Goal: Check status

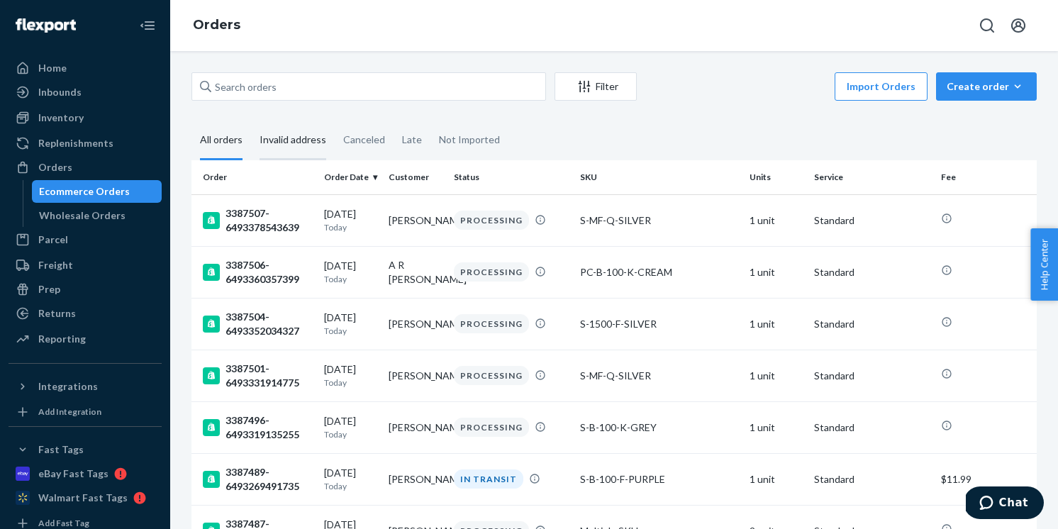
click at [306, 140] on div "Invalid address" at bounding box center [292, 140] width 67 height 39
click at [251, 121] on input "Invalid address" at bounding box center [251, 121] width 0 height 0
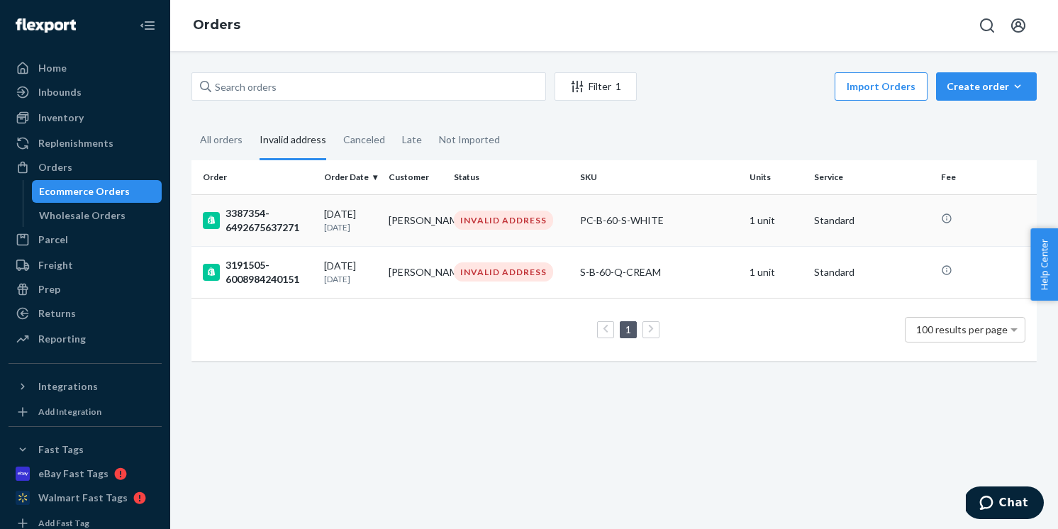
click at [257, 216] on div "3387354-6492675637271" at bounding box center [258, 220] width 110 height 28
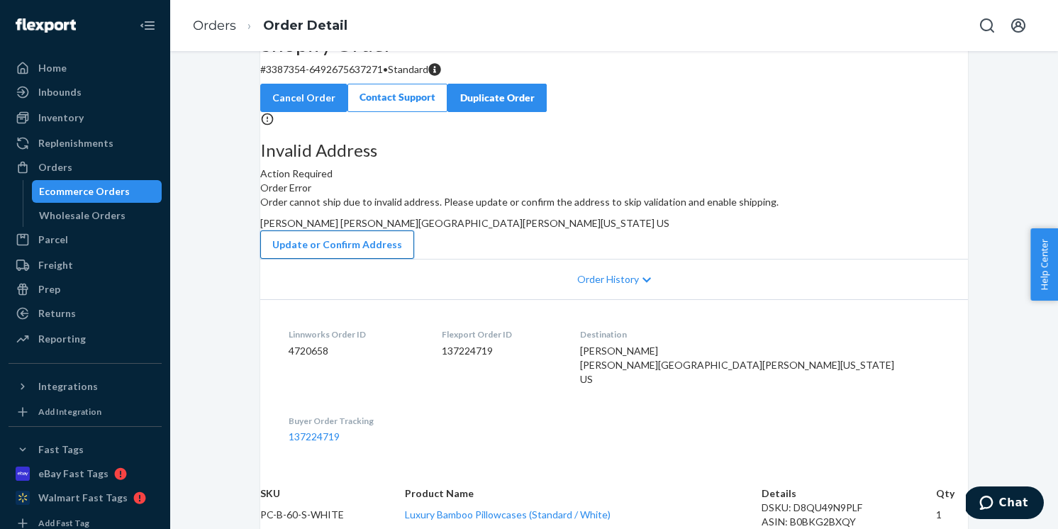
scroll to position [113, 0]
click at [84, 194] on div "Ecommerce Orders" at bounding box center [84, 191] width 91 height 14
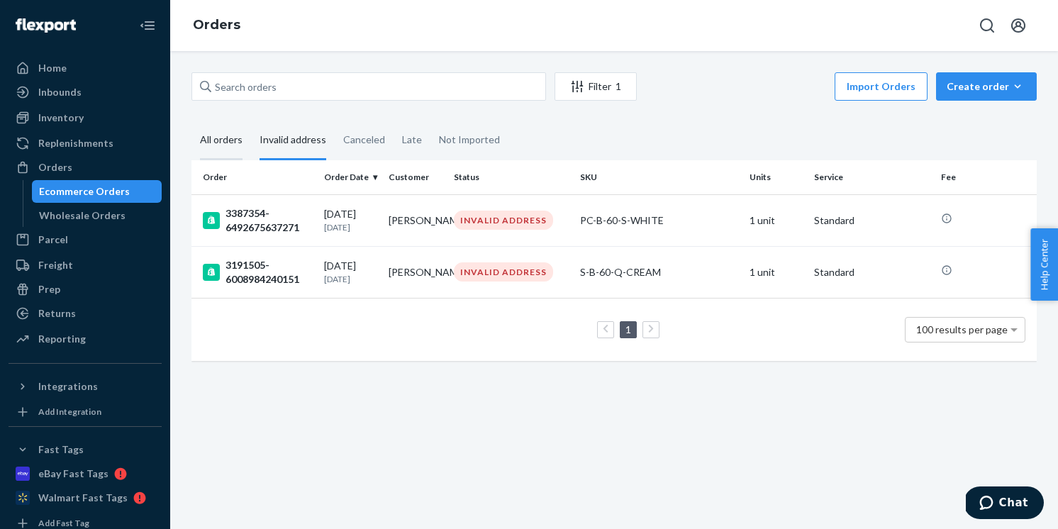
click at [230, 140] on div "All orders" at bounding box center [221, 140] width 43 height 39
click at [191, 121] on input "All orders" at bounding box center [191, 121] width 0 height 0
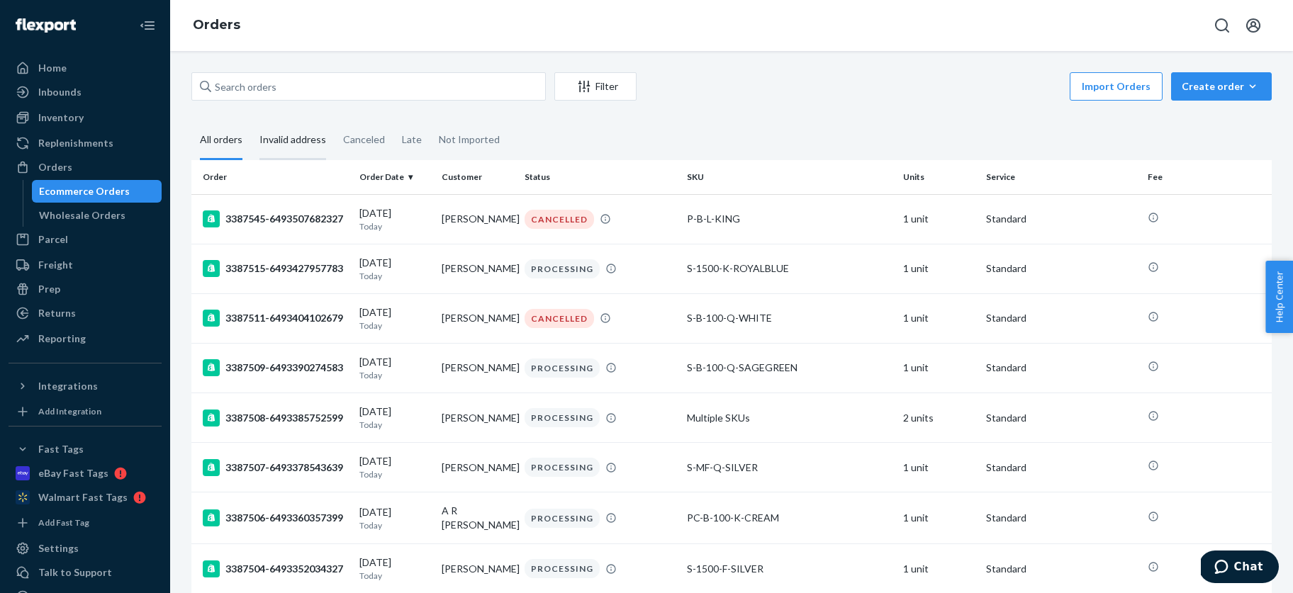
click at [302, 138] on div "Invalid address" at bounding box center [292, 140] width 67 height 39
click at [251, 121] on input "Invalid address" at bounding box center [251, 121] width 0 height 0
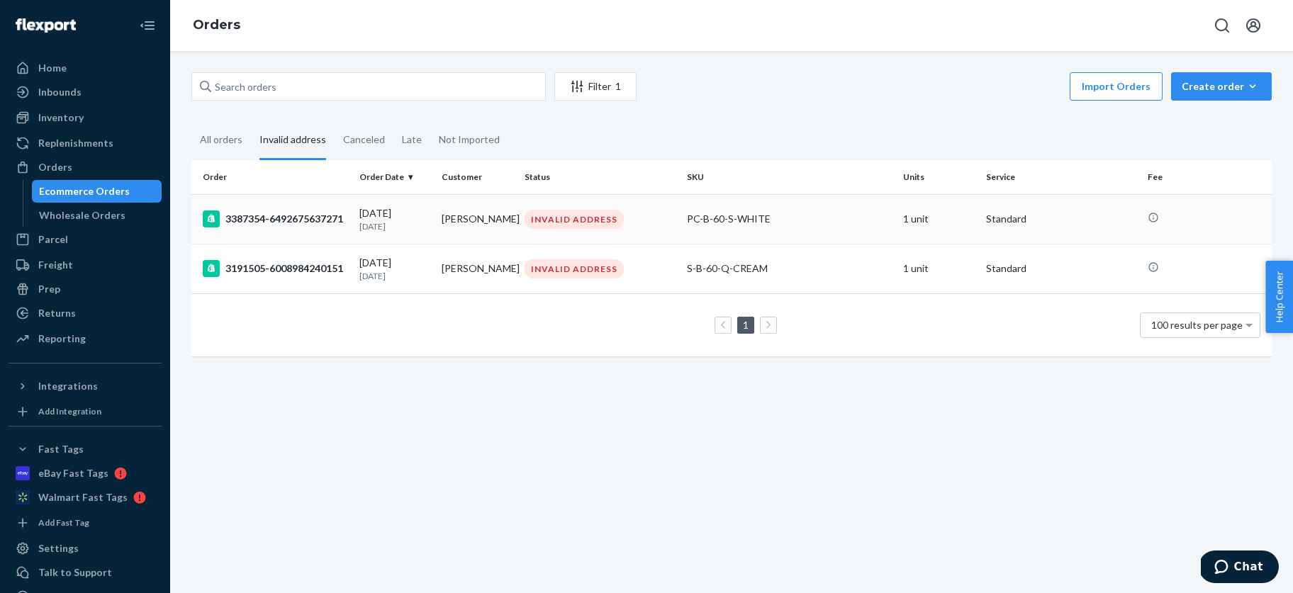
click at [273, 219] on div "3387354-6492675637271" at bounding box center [275, 219] width 145 height 17
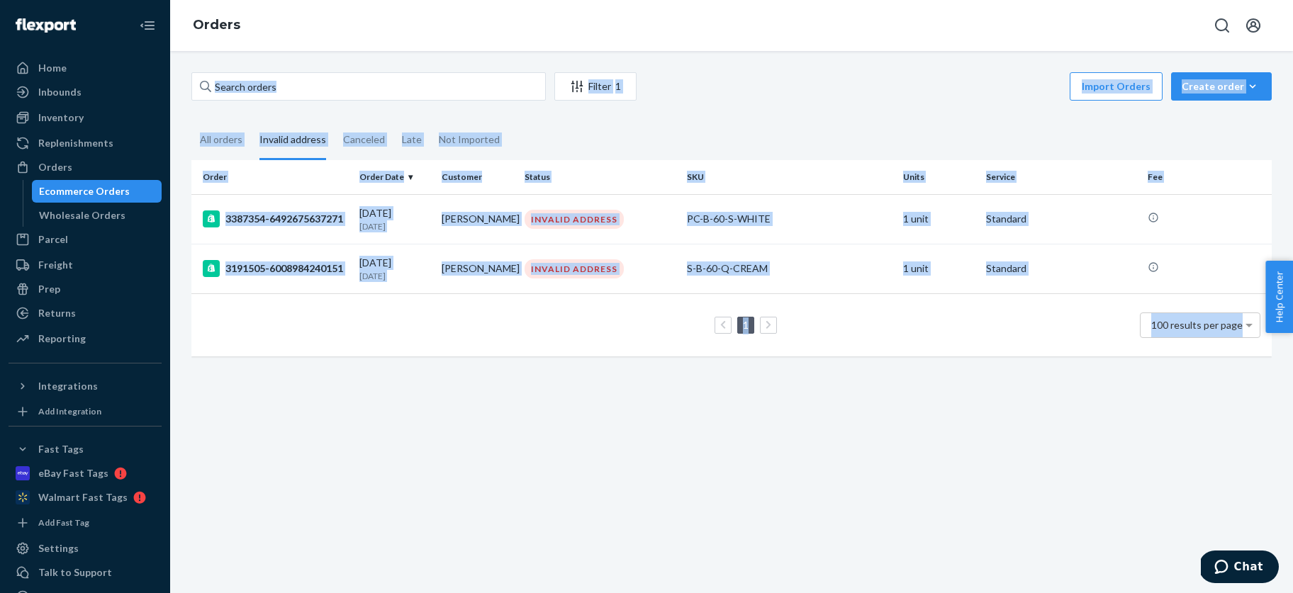
click at [274, 219] on div "Filter 1 Import Orders Create order Ecommerce order Removal order All orders In…" at bounding box center [731, 322] width 1123 height 542
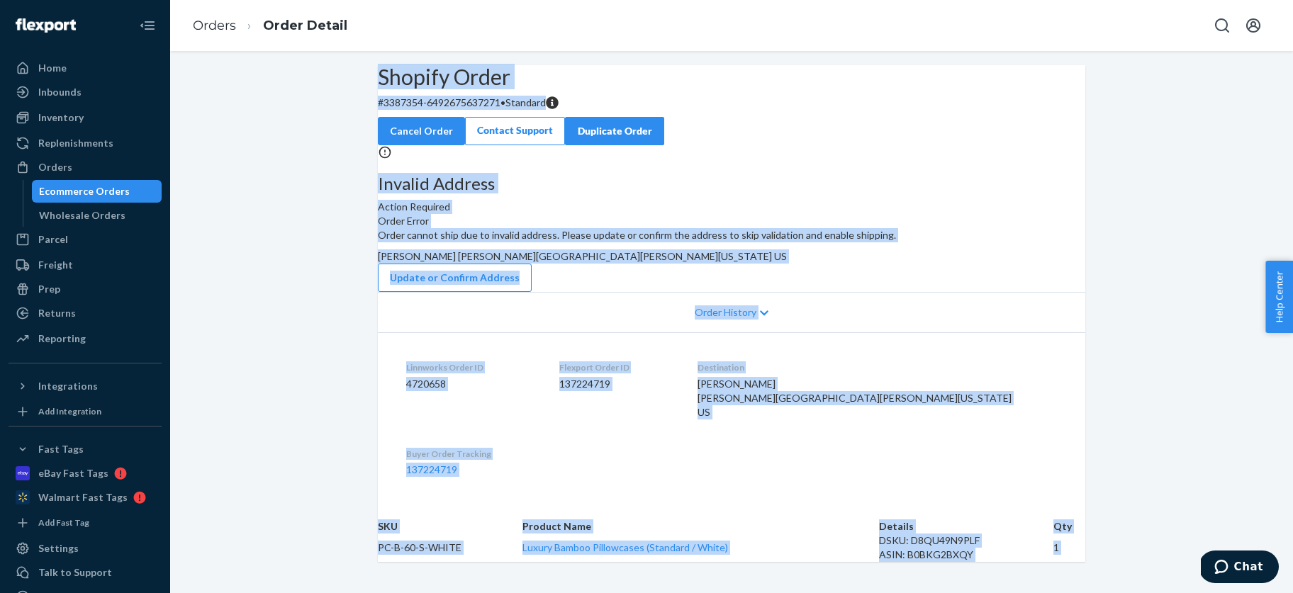
click at [1057, 292] on div "Invalid Address Action Required Order Error Order cannot ship due to invalid ad…" at bounding box center [732, 218] width 708 height 147
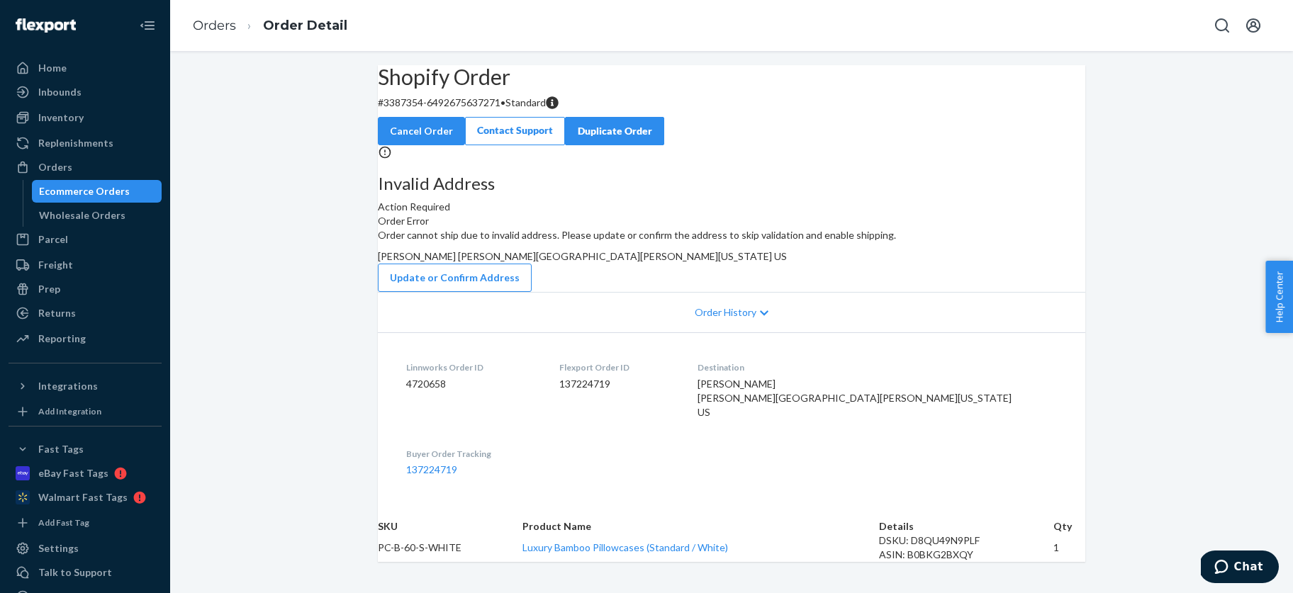
click at [89, 188] on div "Ecommerce Orders" at bounding box center [84, 191] width 91 height 14
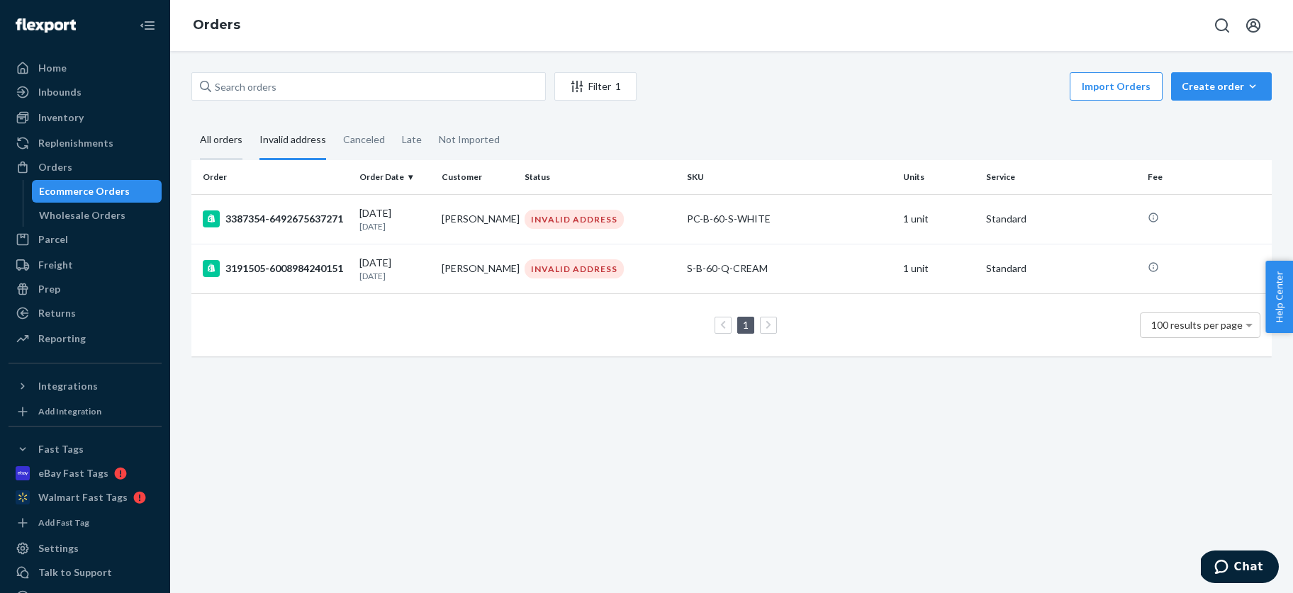
click at [223, 137] on div "All orders" at bounding box center [221, 140] width 43 height 39
click at [191, 121] on input "All orders" at bounding box center [191, 121] width 0 height 0
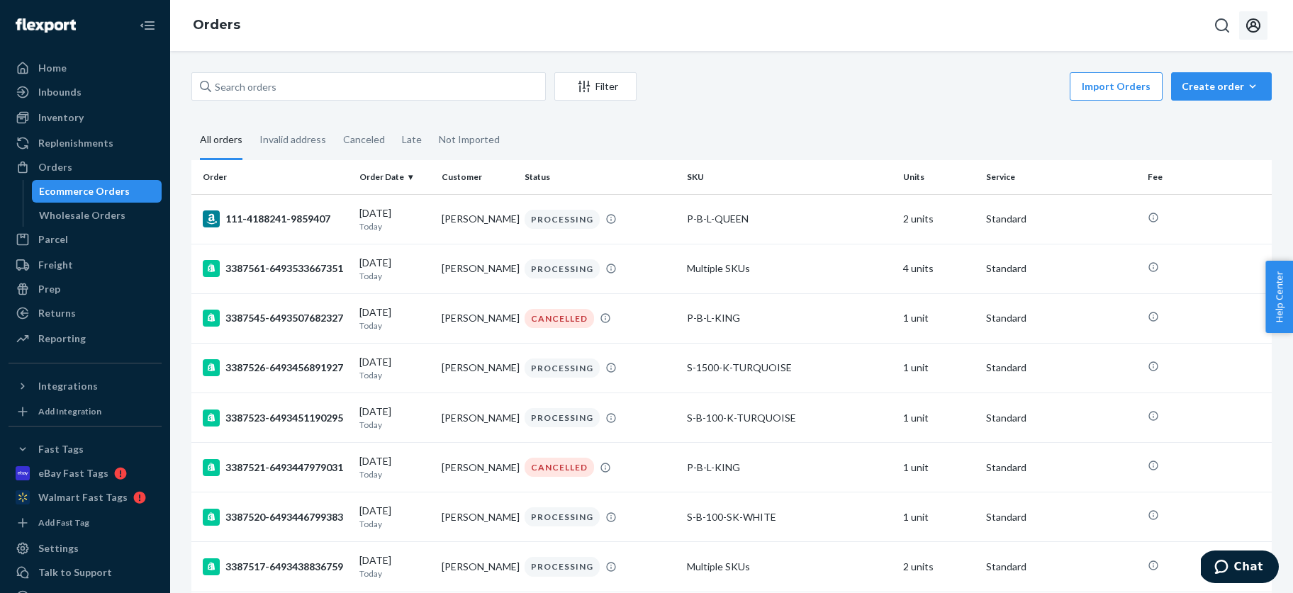
click at [1057, 26] on icon "Open account menu" at bounding box center [1253, 25] width 17 height 17
click at [1057, 43] on div "Log out" at bounding box center [1049, 36] width 34 height 14
